Goal: Transaction & Acquisition: Download file/media

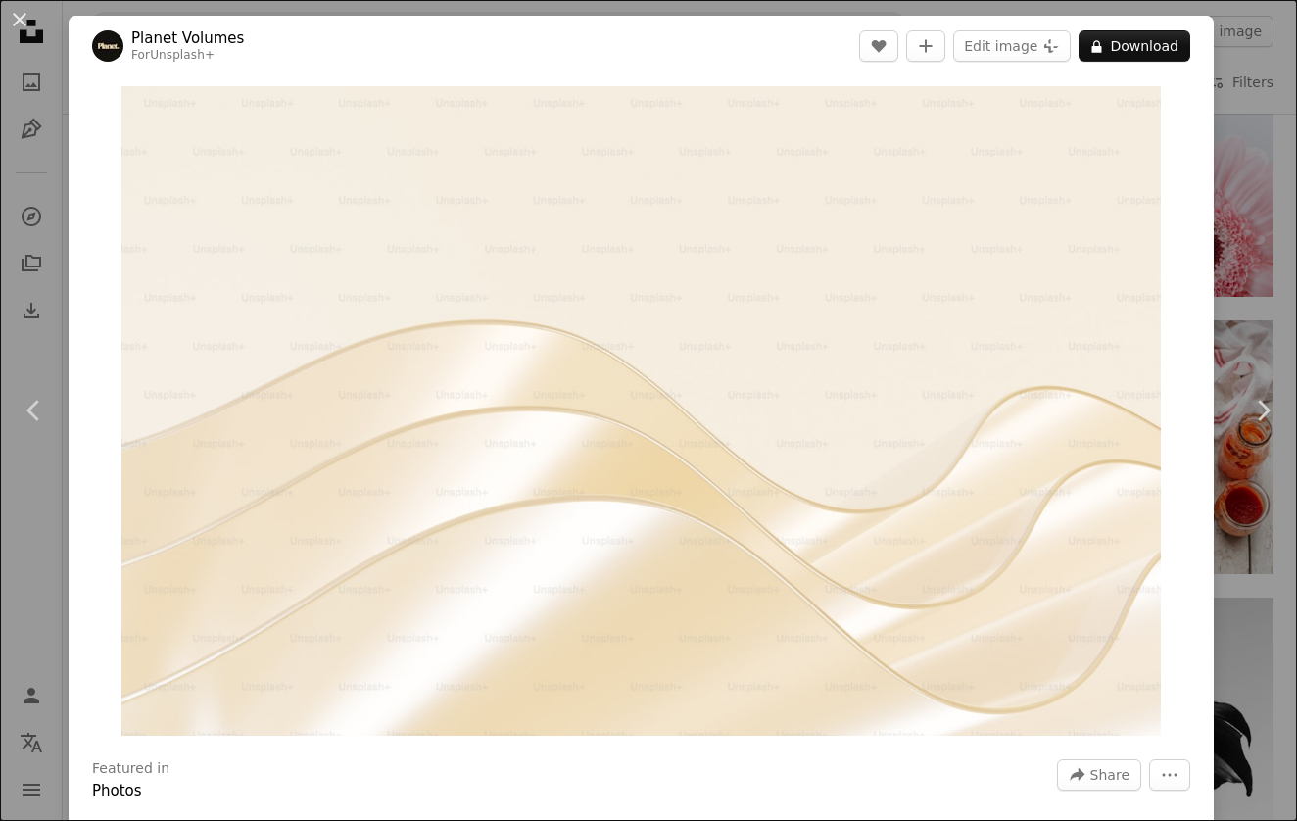
scroll to position [300, 0]
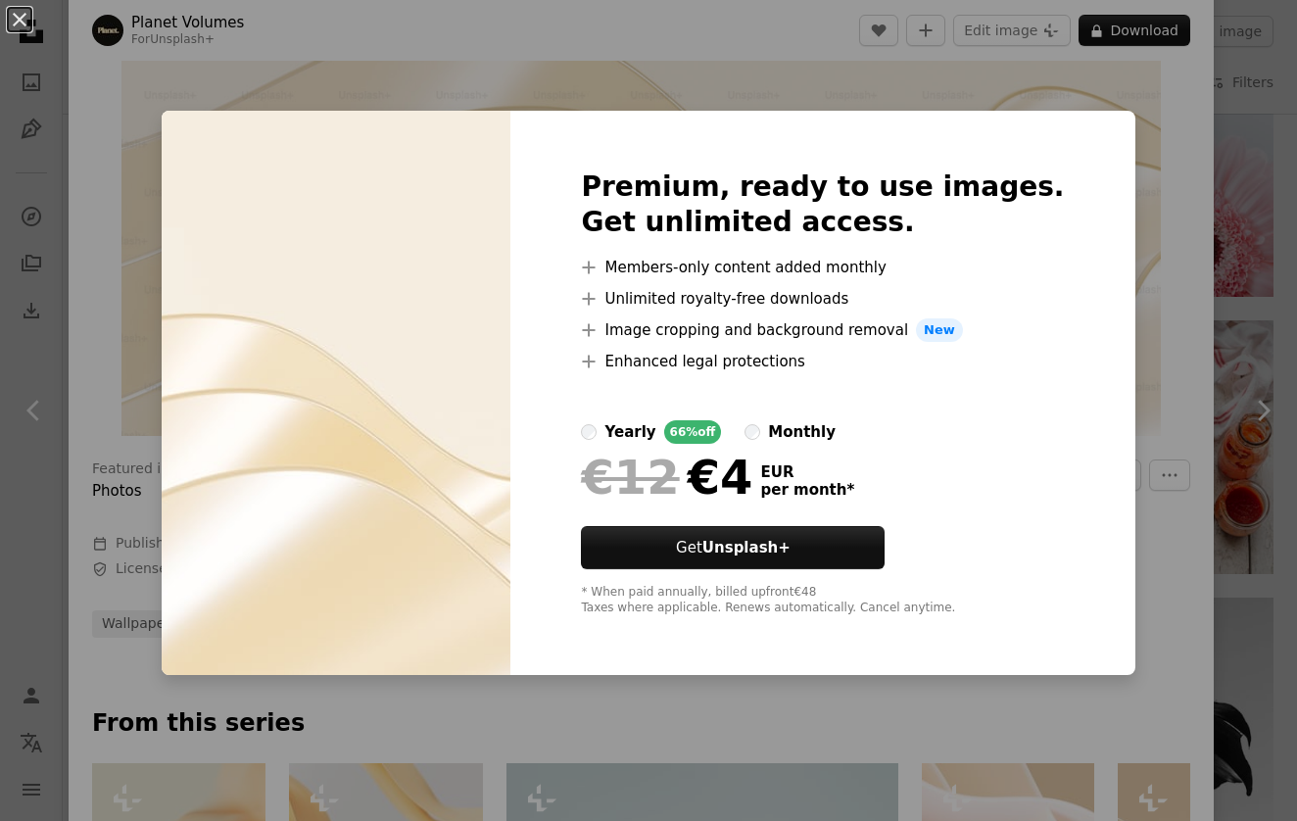
click at [134, 120] on div "An X shape Premium, ready to use images. Get unlimited access. A plus sign Memb…" at bounding box center [648, 410] width 1297 height 821
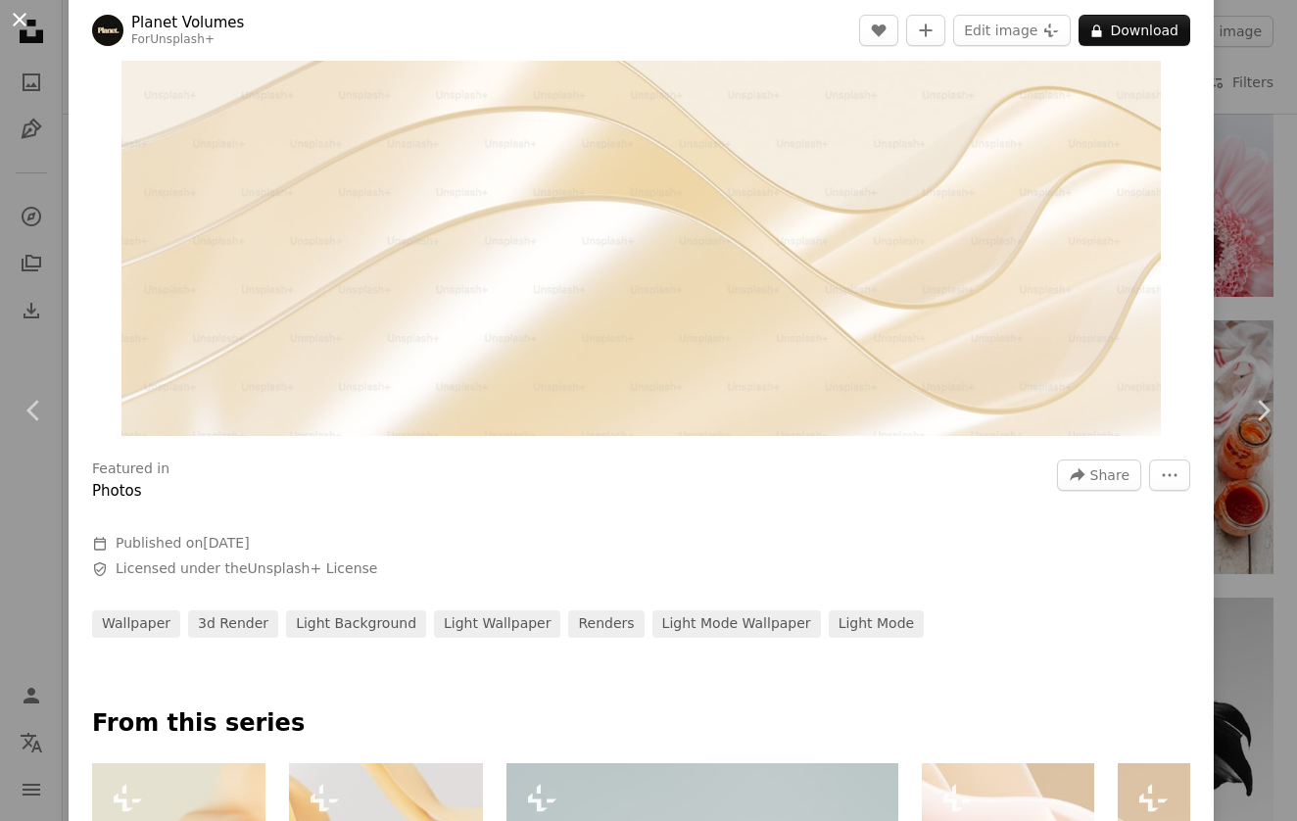
click at [22, 24] on button "An X shape" at bounding box center [20, 20] width 24 height 24
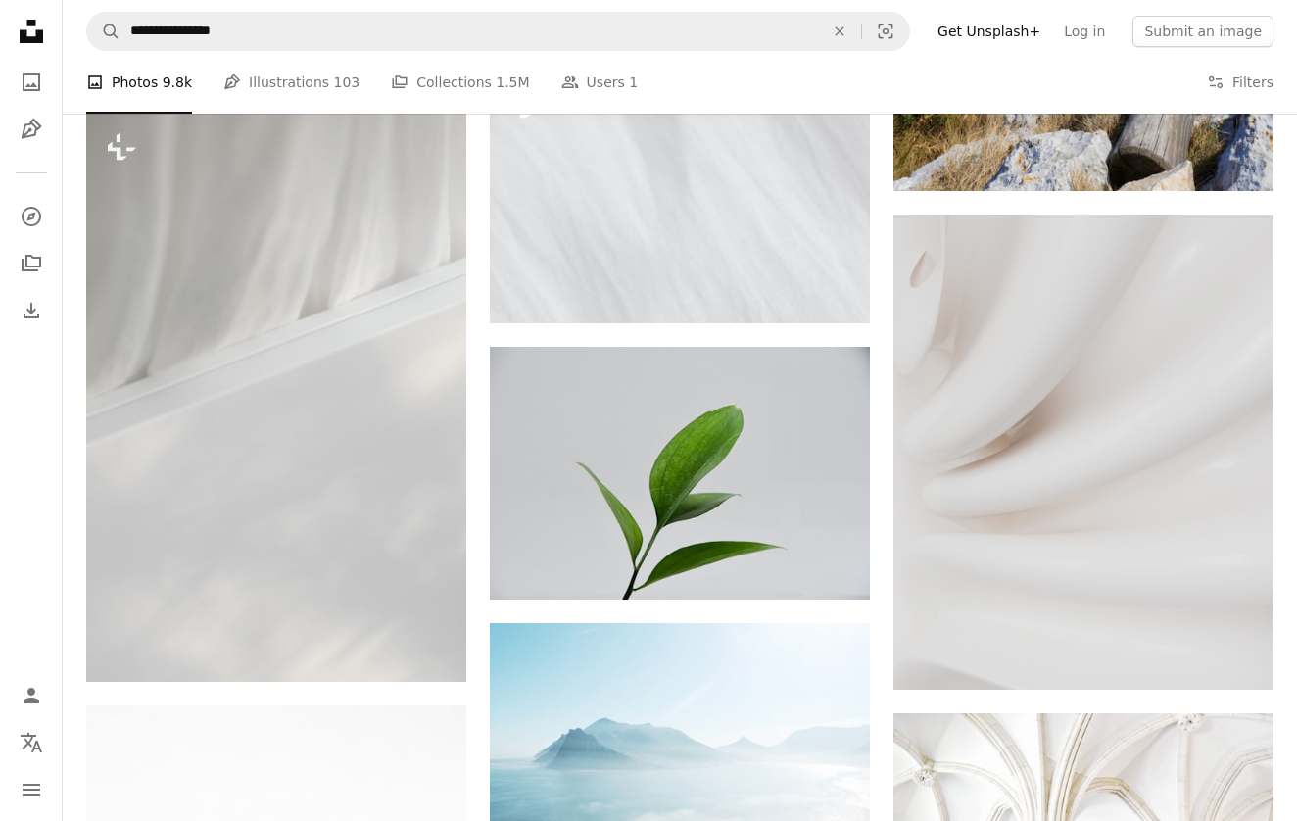
scroll to position [42006, 0]
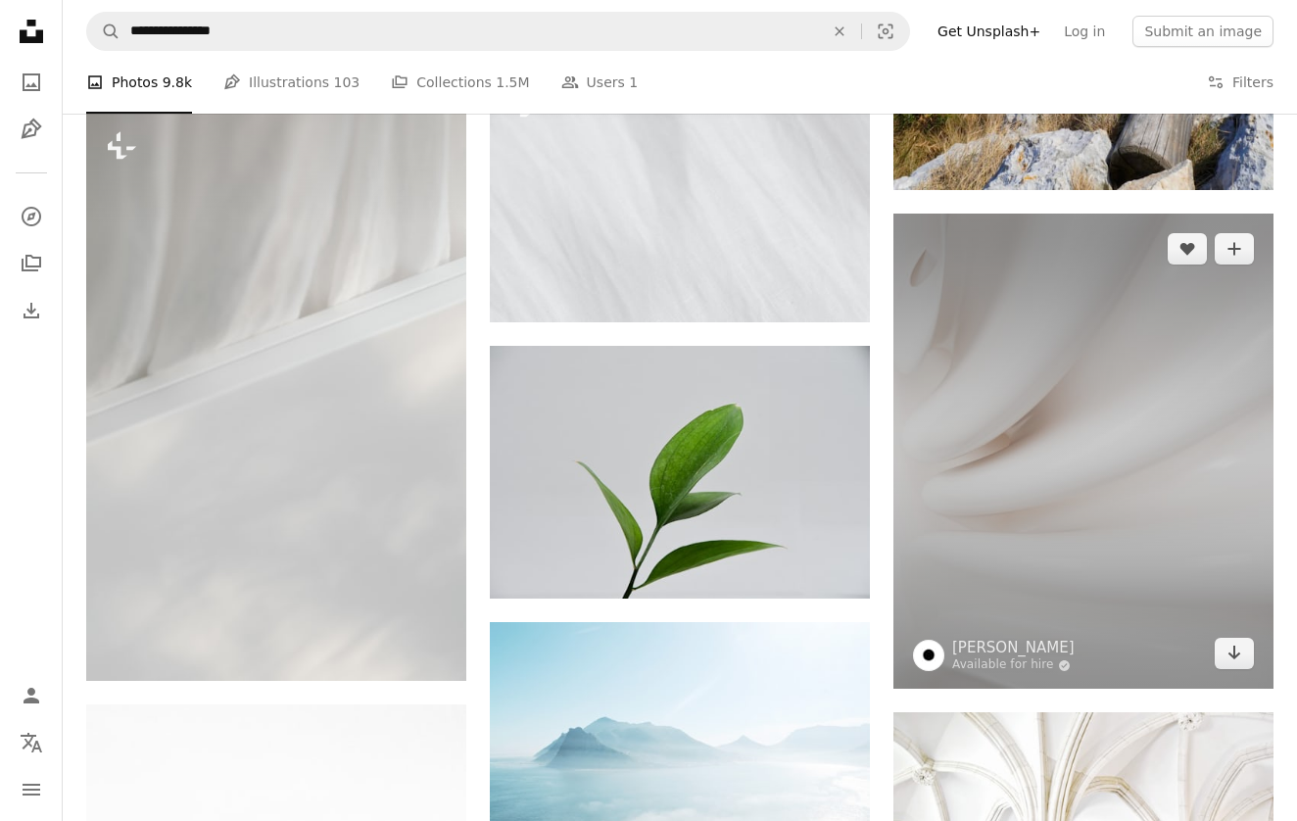
click at [1087, 371] on img at bounding box center [1084, 451] width 380 height 475
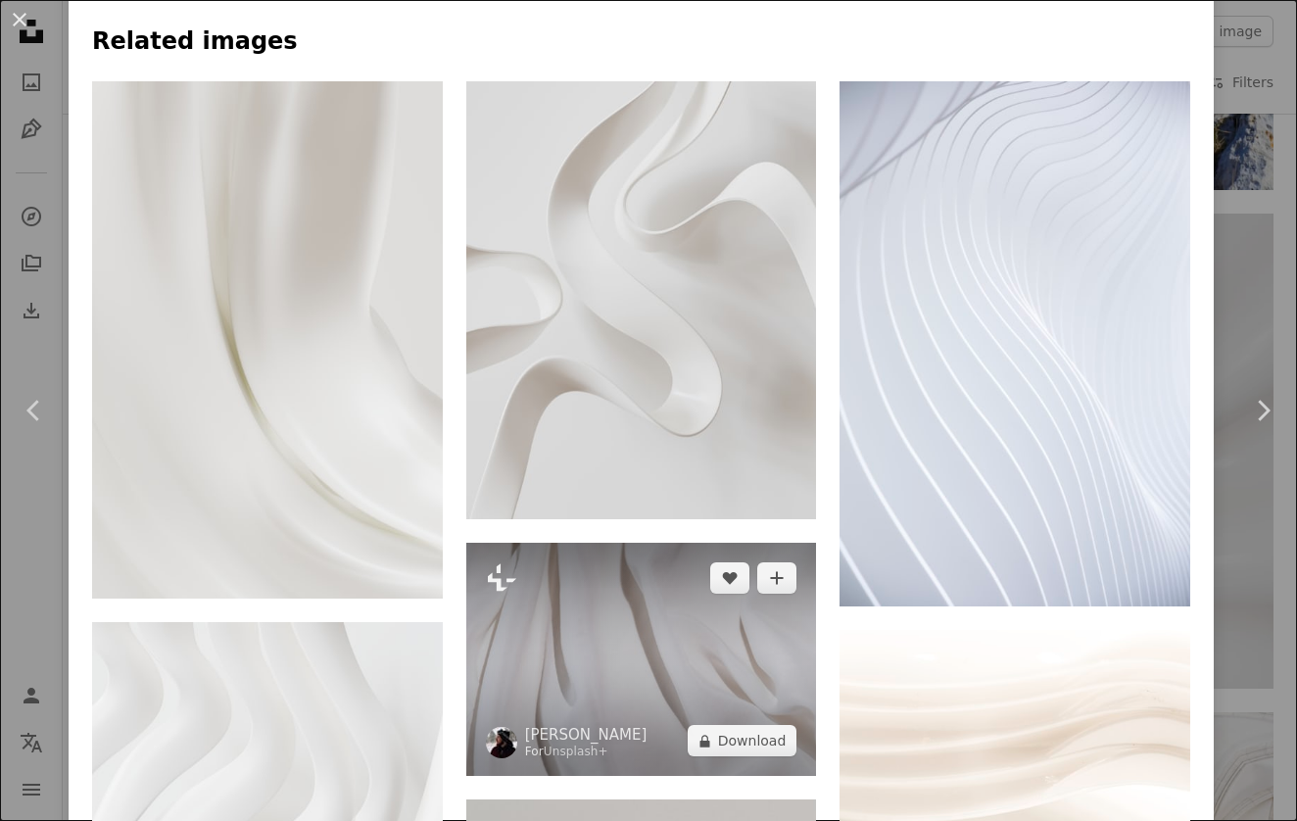
scroll to position [1304, 0]
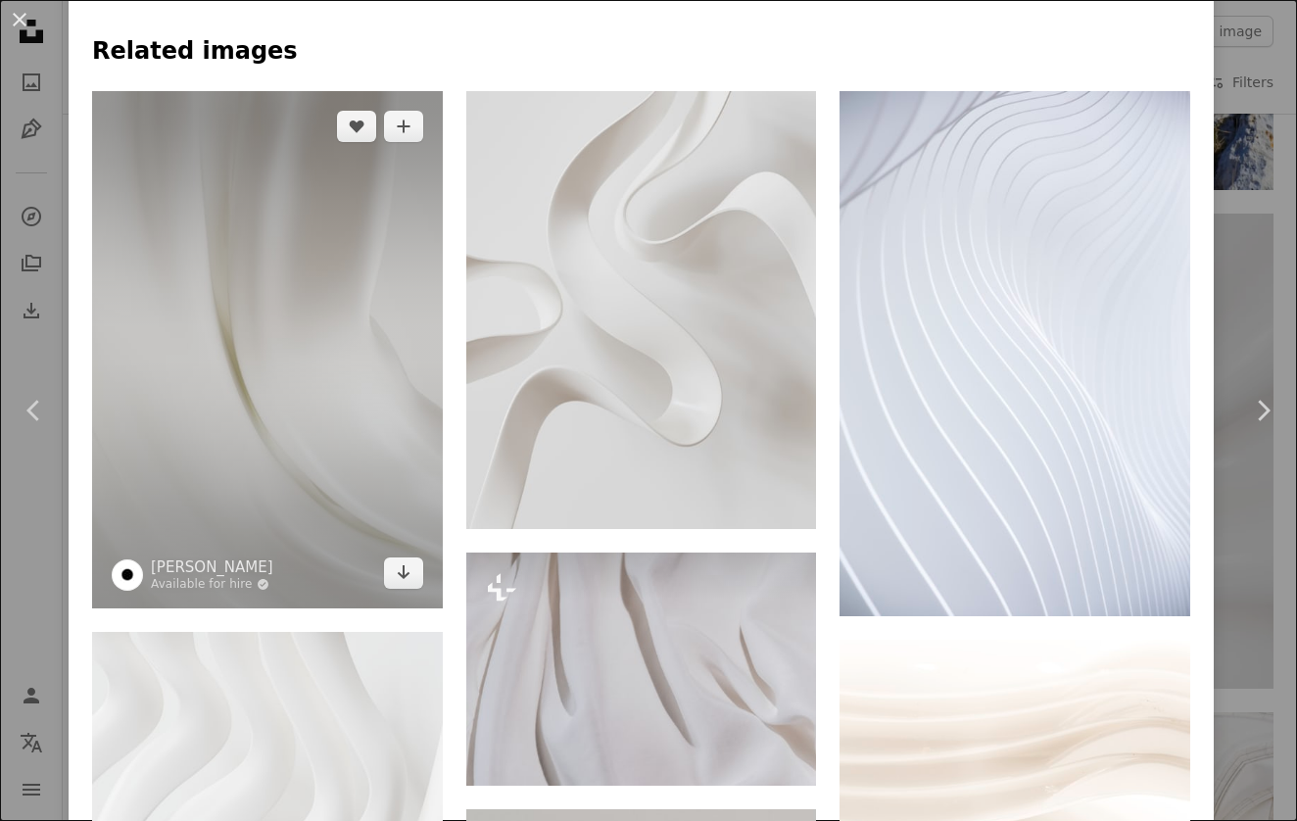
click at [300, 419] on img at bounding box center [267, 349] width 351 height 517
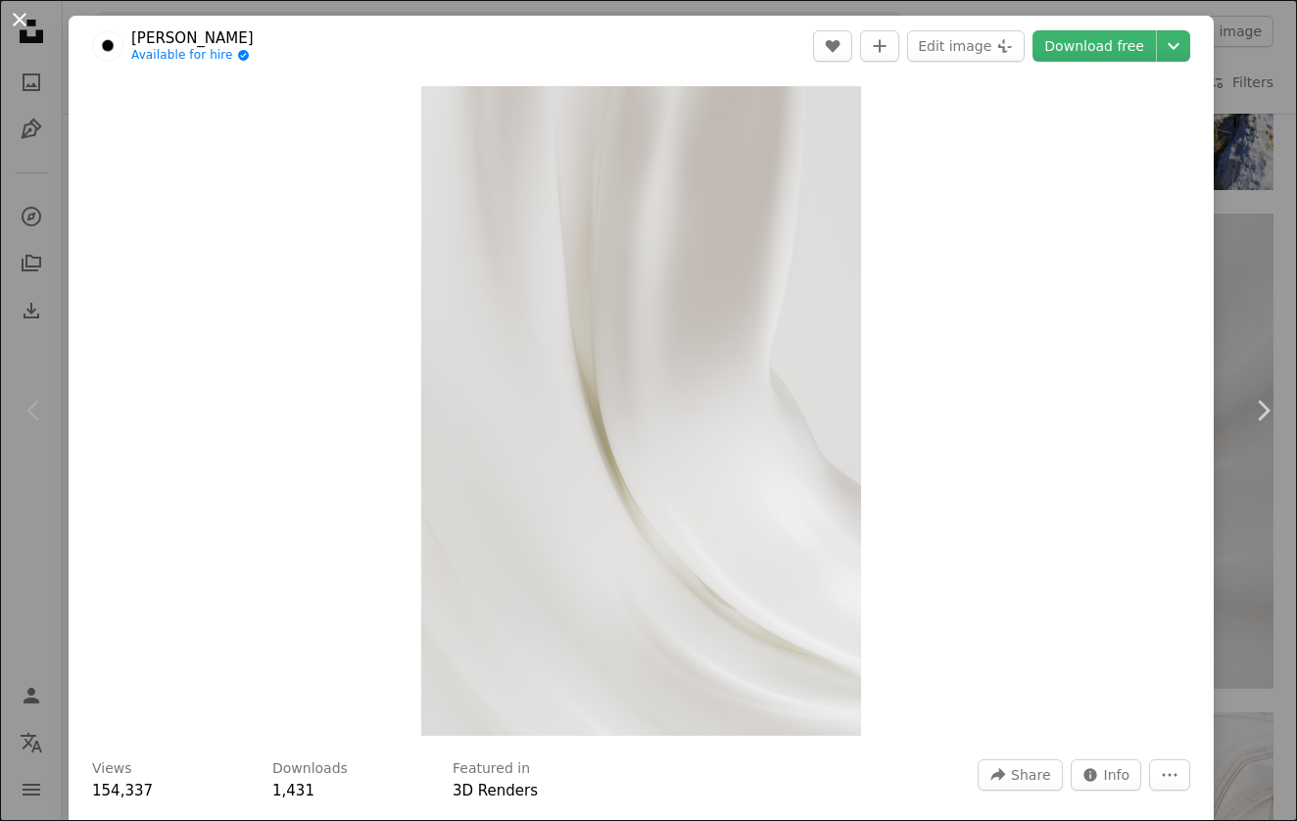
click at [17, 22] on button "An X shape" at bounding box center [20, 20] width 24 height 24
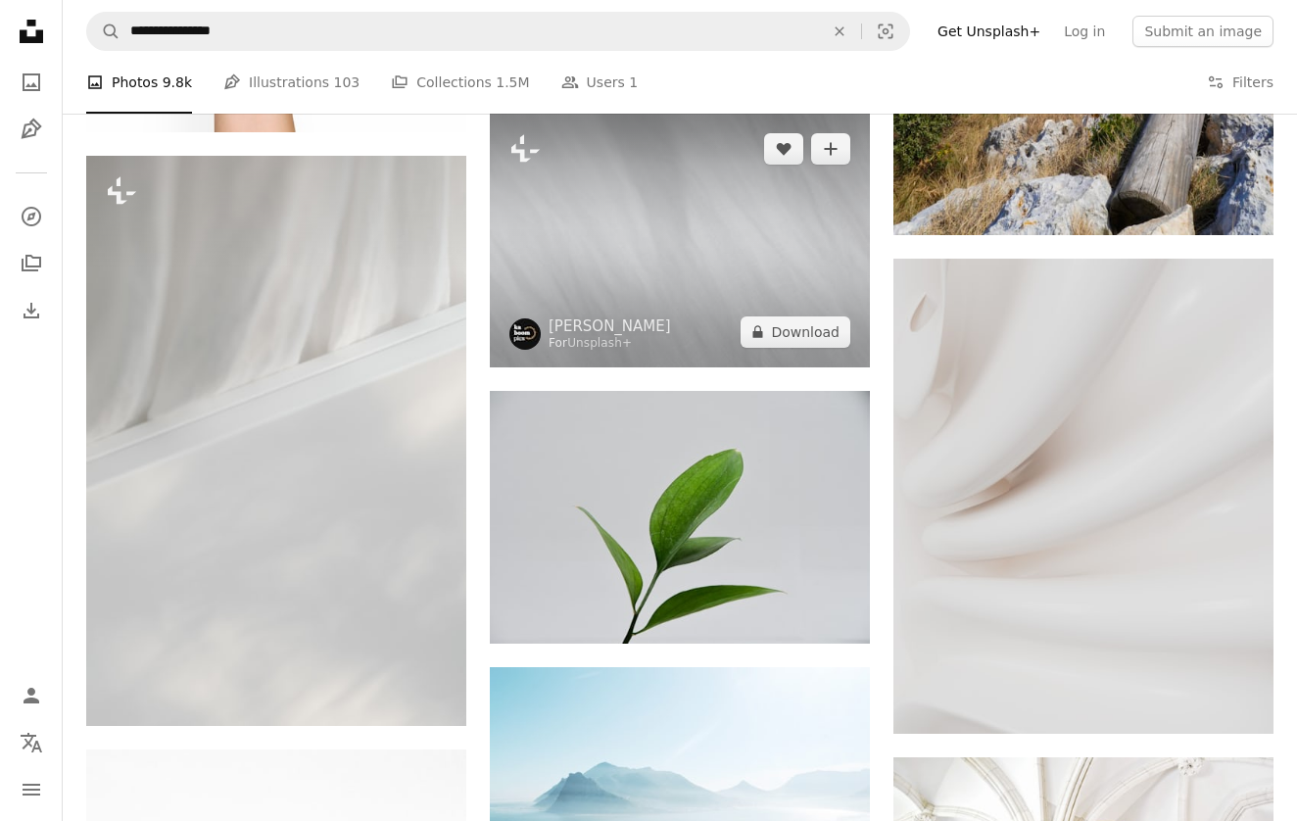
scroll to position [41960, 0]
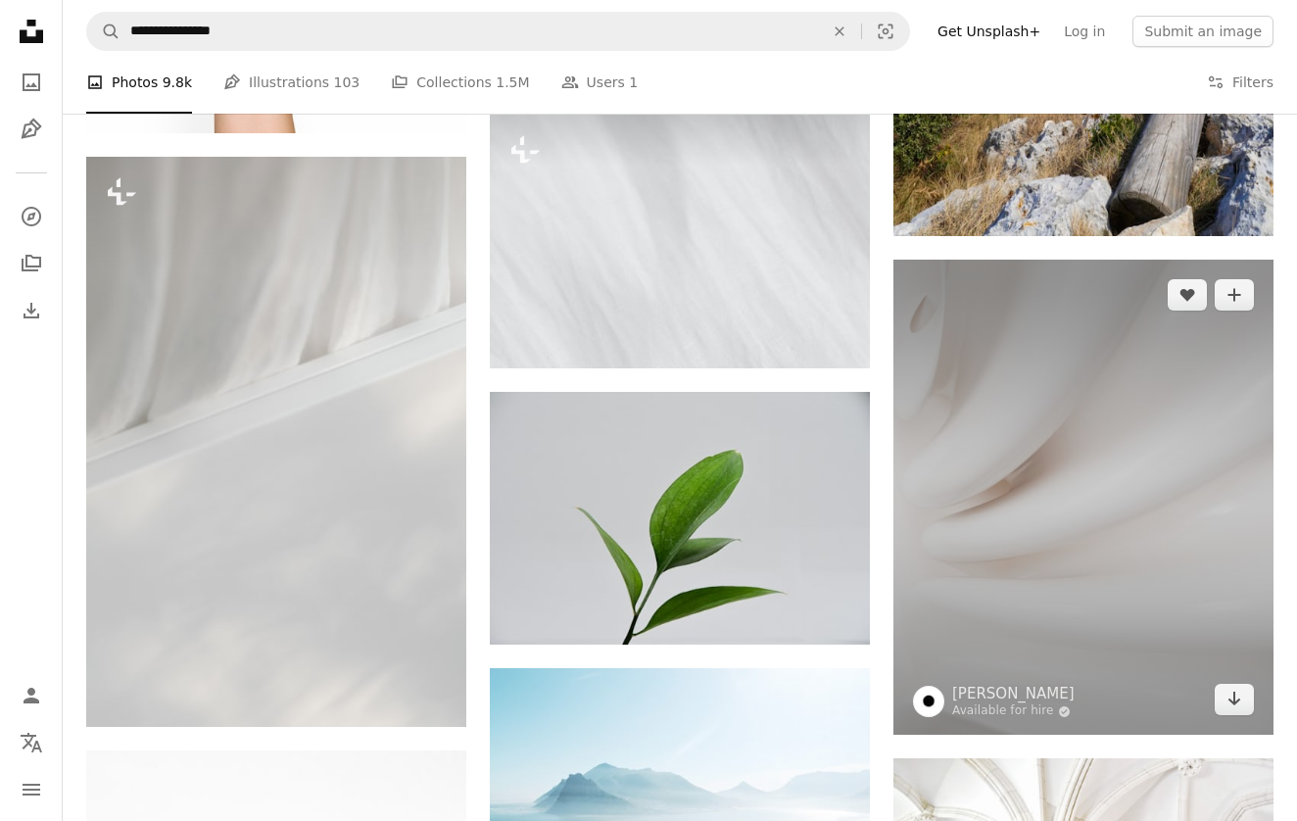
click at [1071, 509] on img at bounding box center [1084, 497] width 380 height 475
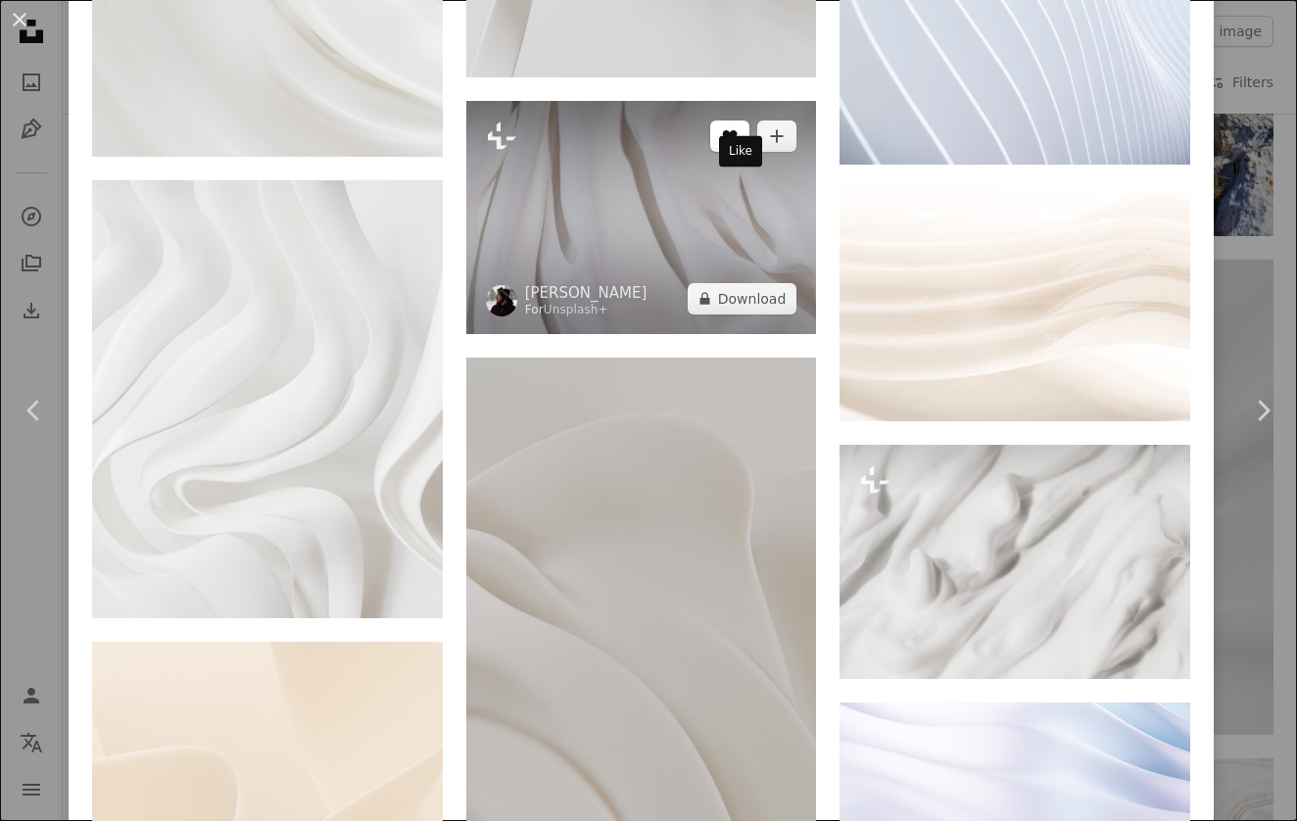
scroll to position [1802, 0]
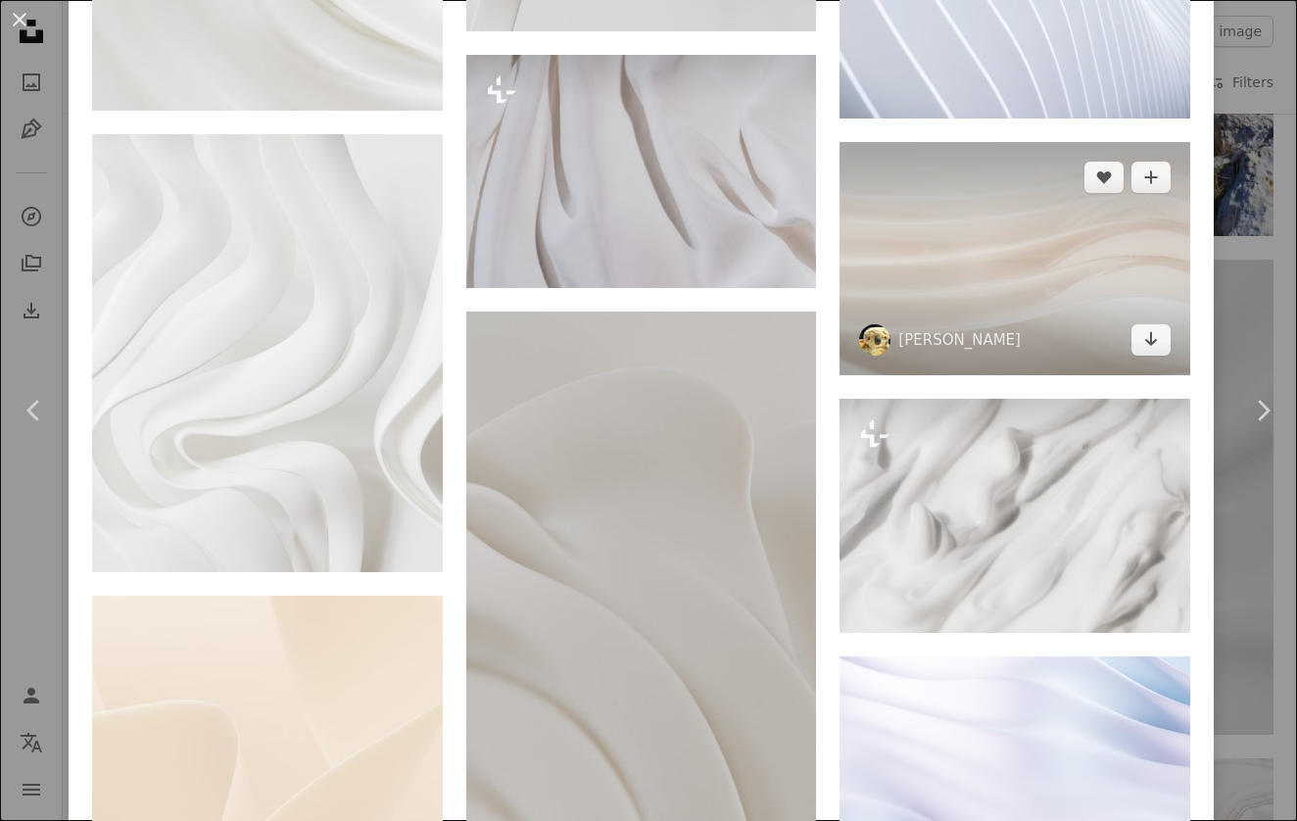
click at [992, 267] on img at bounding box center [1015, 258] width 351 height 233
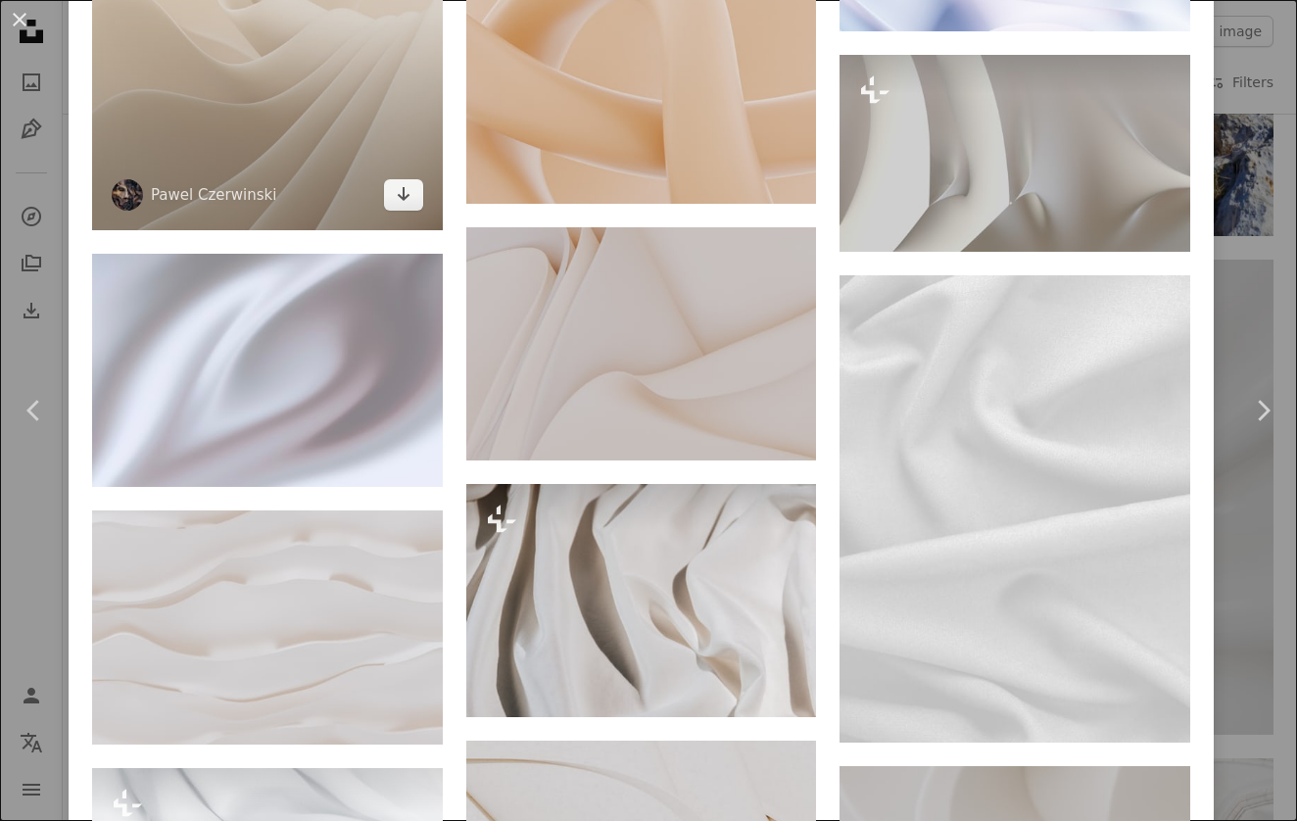
scroll to position [2701, 0]
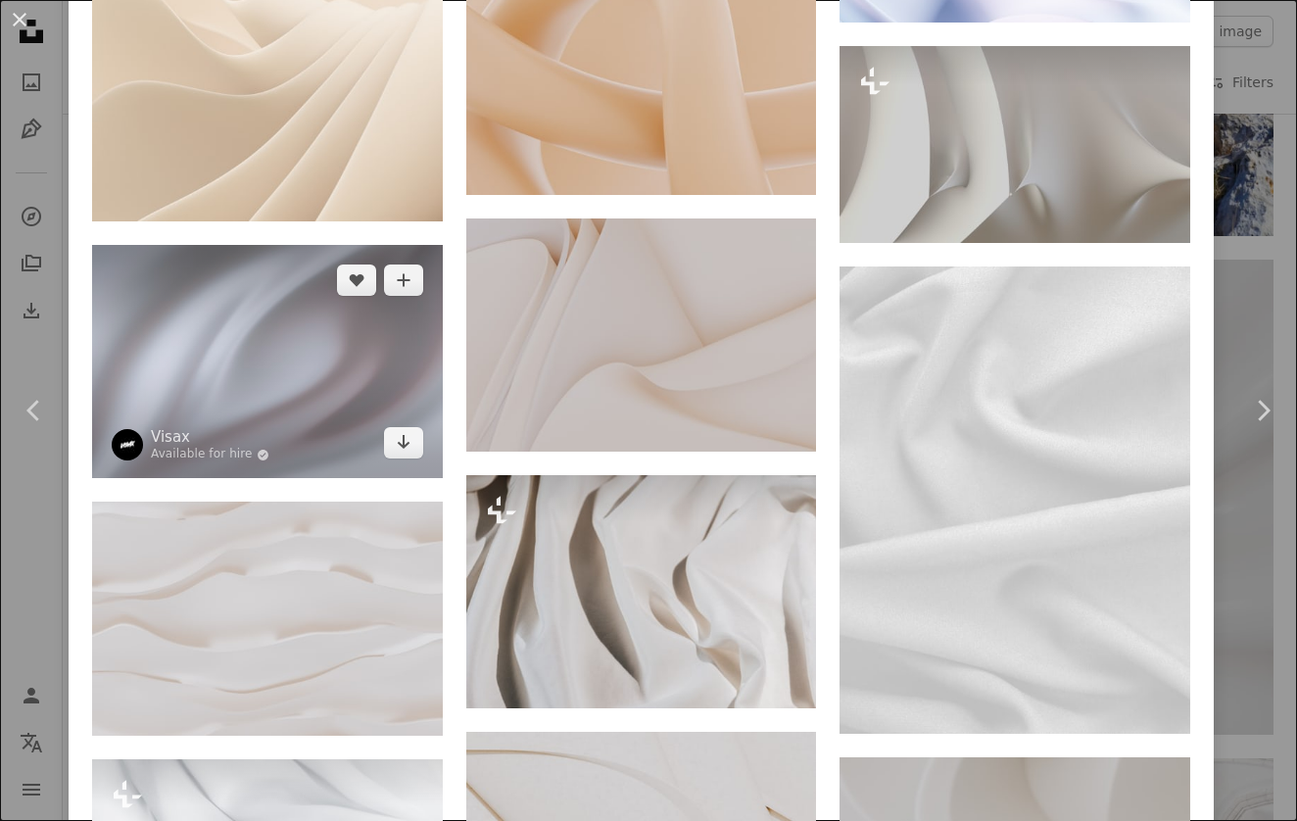
click at [338, 373] on img at bounding box center [267, 361] width 351 height 233
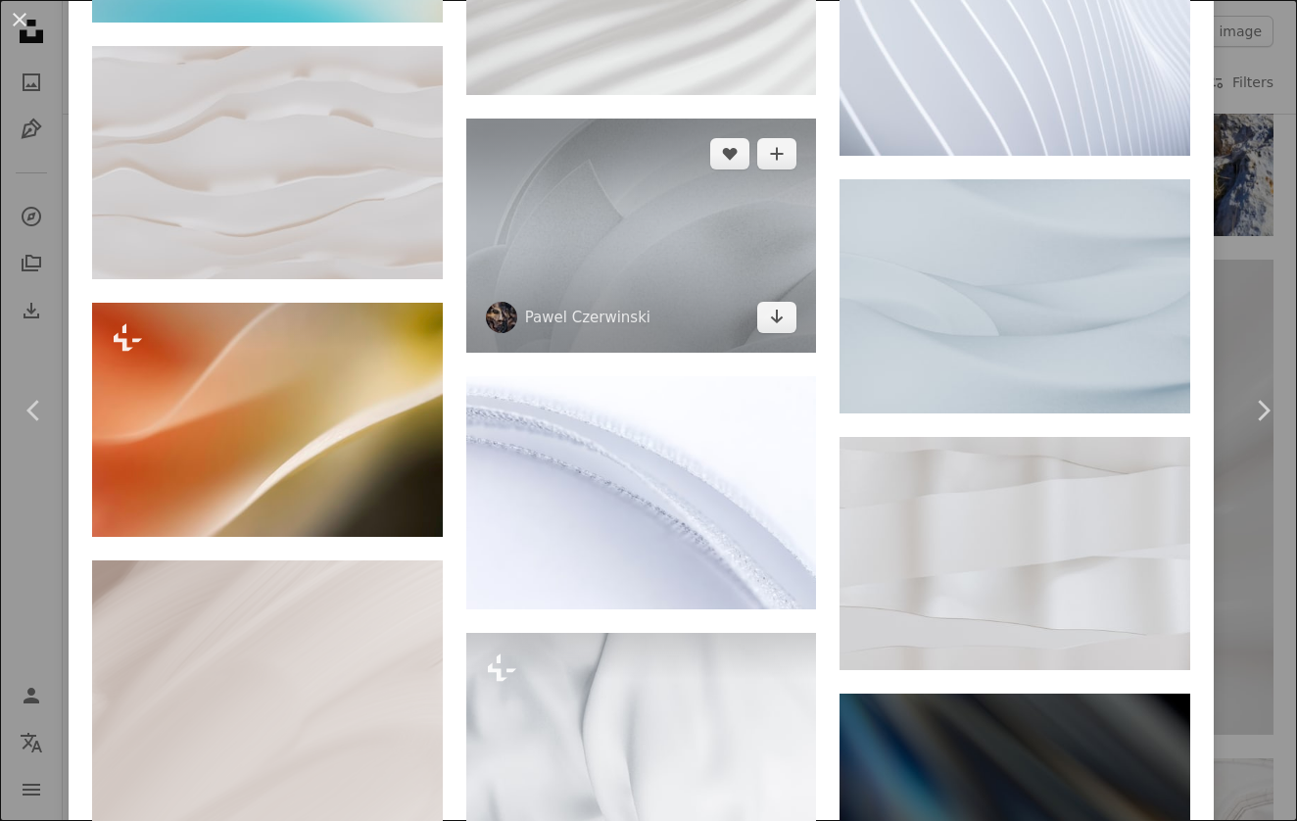
scroll to position [2102, 0]
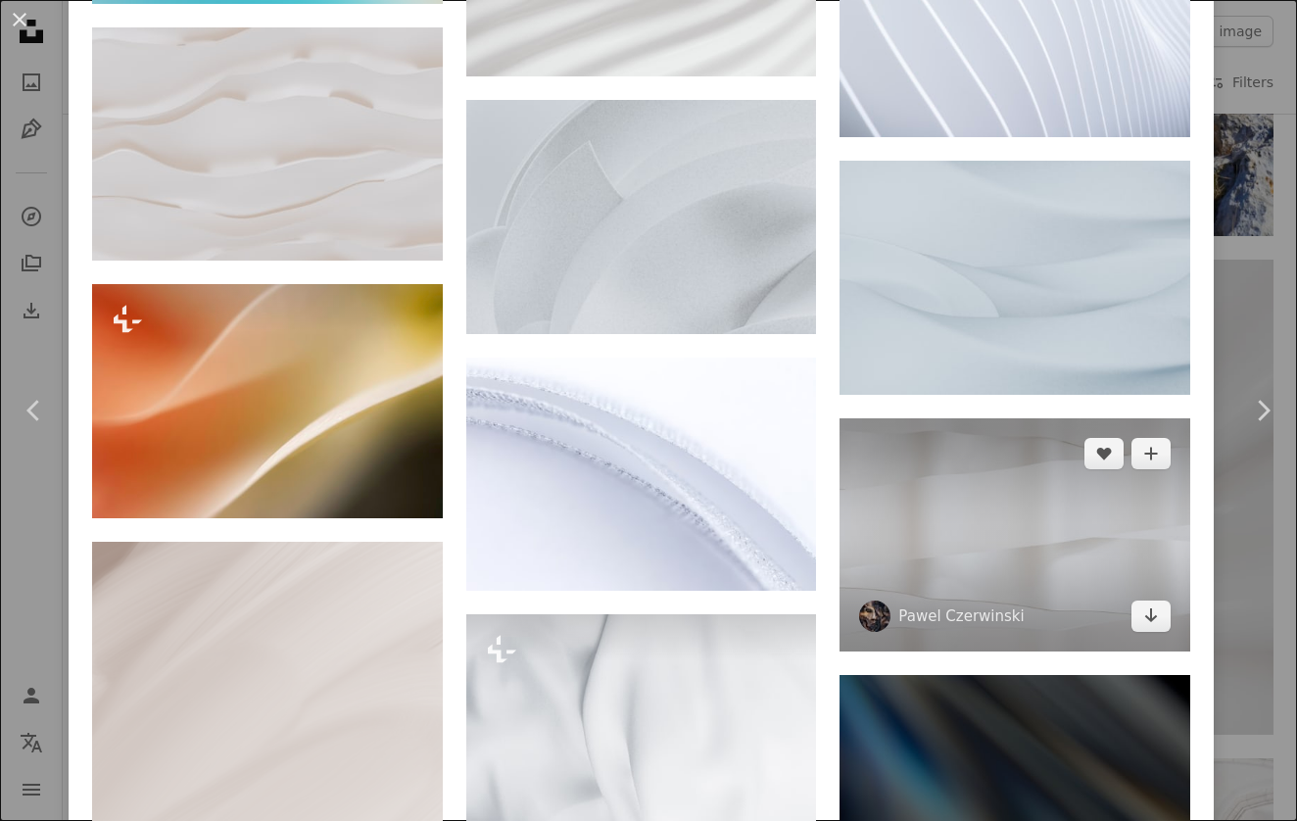
click at [1006, 530] on img at bounding box center [1015, 534] width 351 height 233
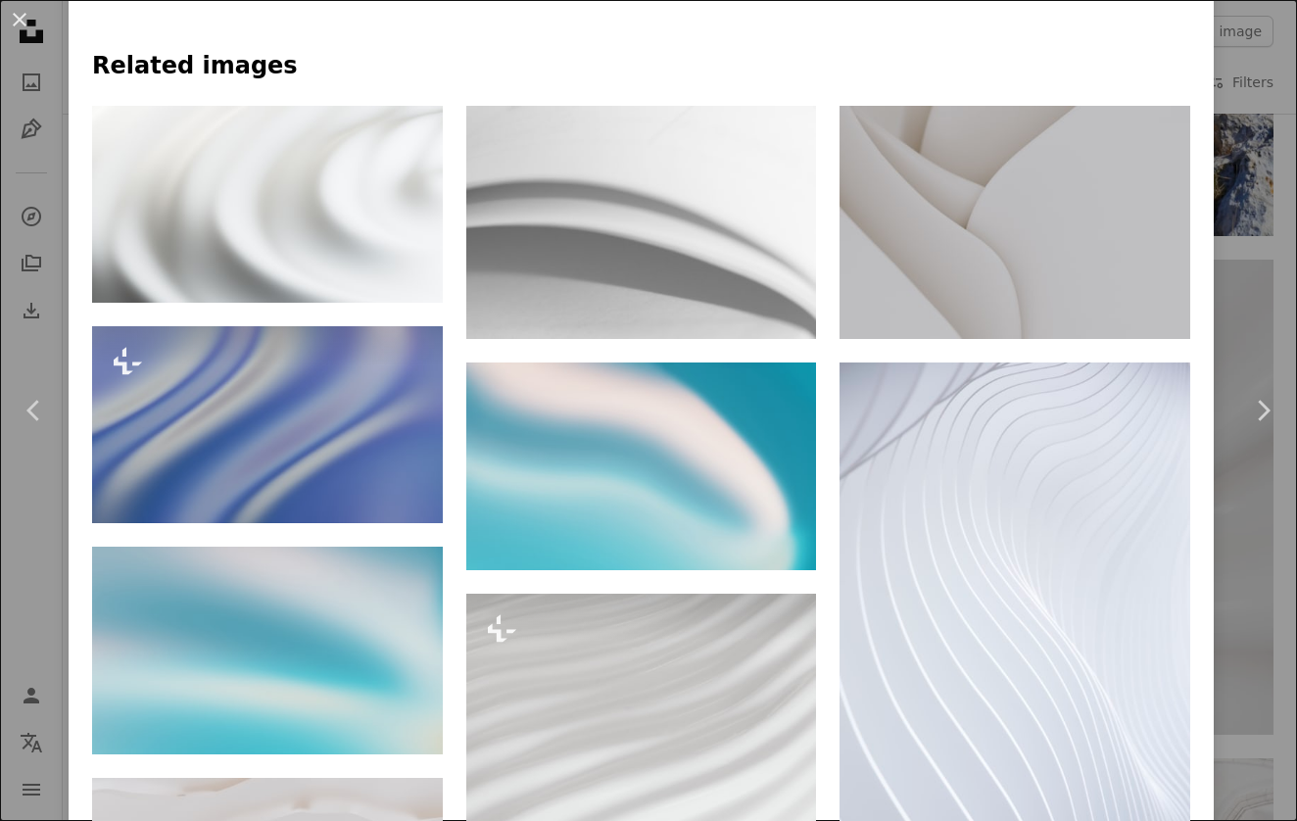
scroll to position [1351, 0]
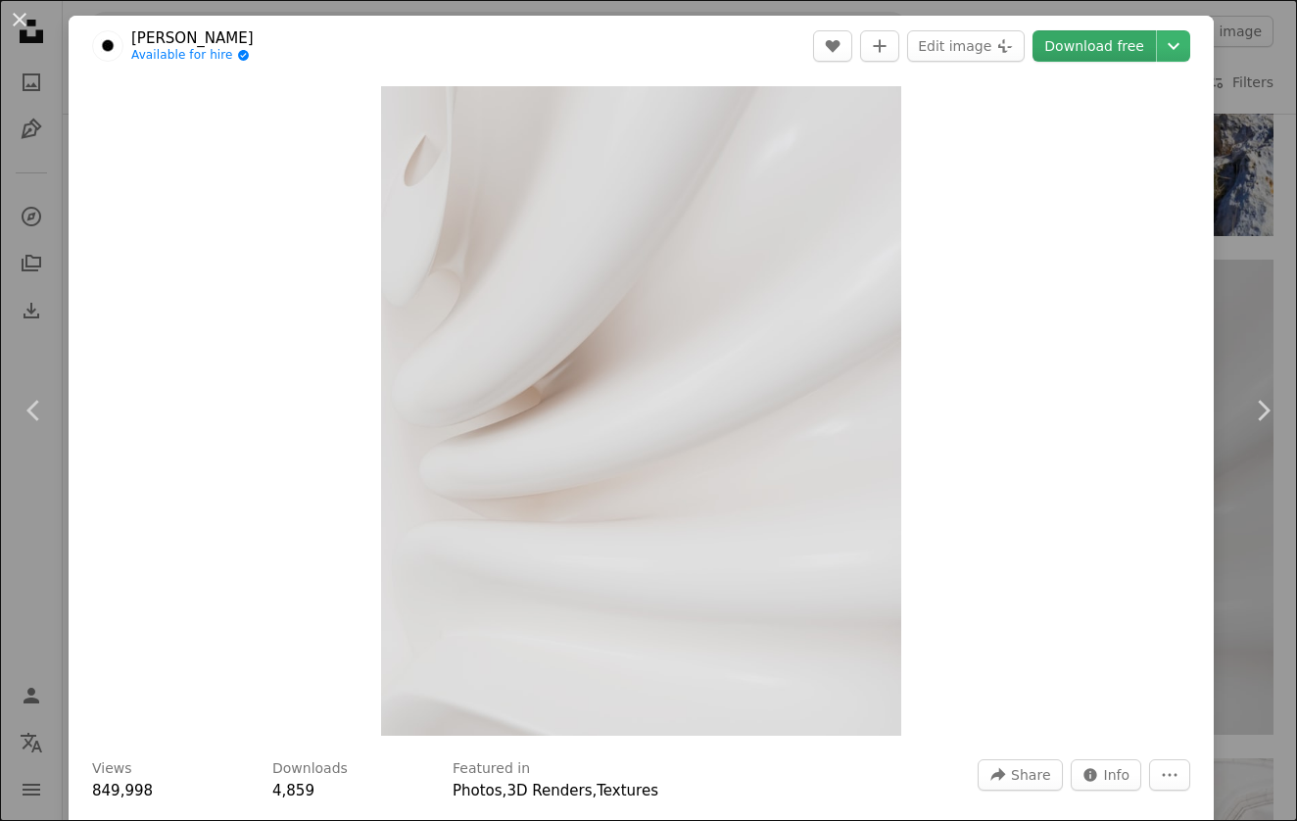
click at [1103, 42] on link "Download free" at bounding box center [1094, 45] width 123 height 31
